Goal: Task Accomplishment & Management: Use online tool/utility

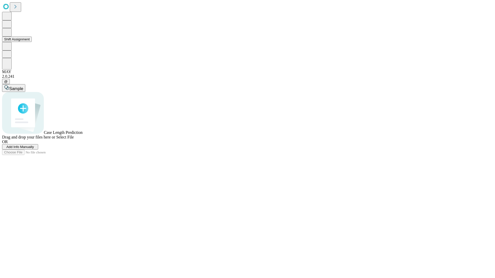
click at [32, 42] on button "Shift Assignment" at bounding box center [17, 39] width 30 height 5
